Goal: Task Accomplishment & Management: Use online tool/utility

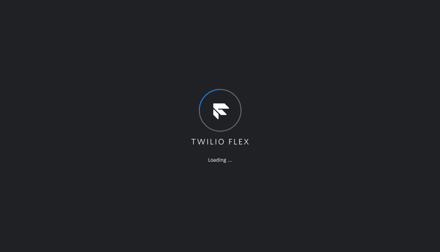
click at [133, 88] on div "Loading ..." at bounding box center [220, 126] width 440 height 252
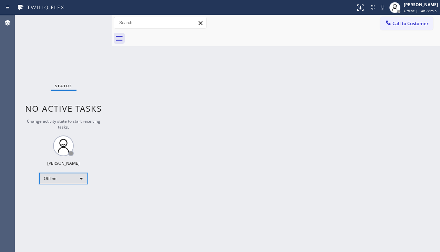
click at [69, 176] on div "Offline" at bounding box center [63, 178] width 48 height 11
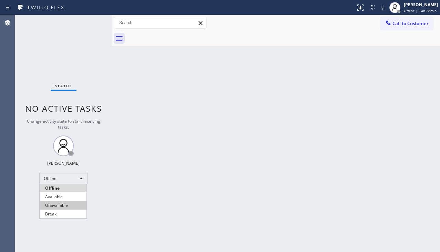
click at [57, 202] on li "Unavailable" at bounding box center [63, 205] width 47 height 8
